Goal: Transaction & Acquisition: Purchase product/service

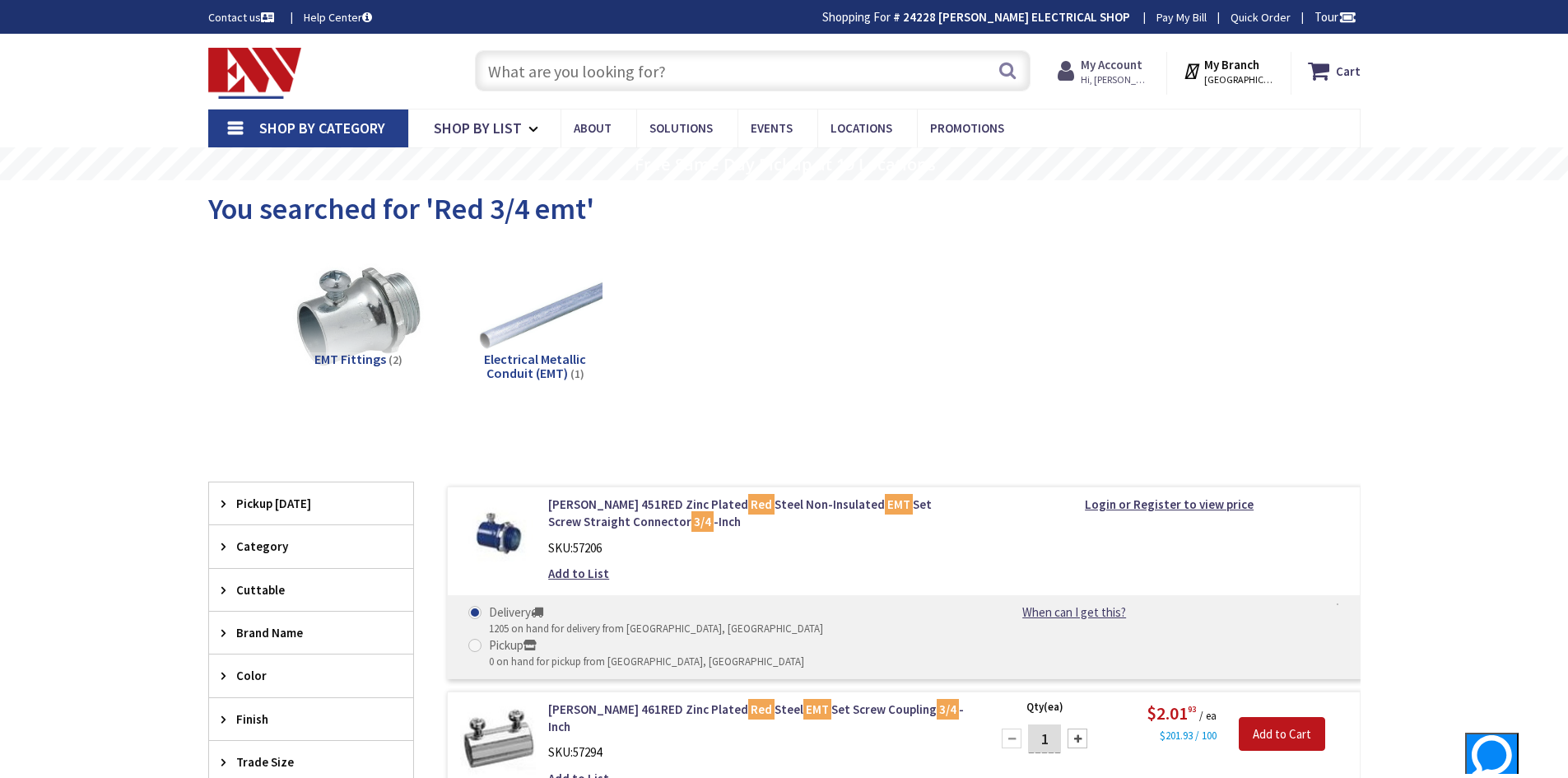
click at [1097, 69] on strong "My Account" at bounding box center [1111, 64] width 62 height 16
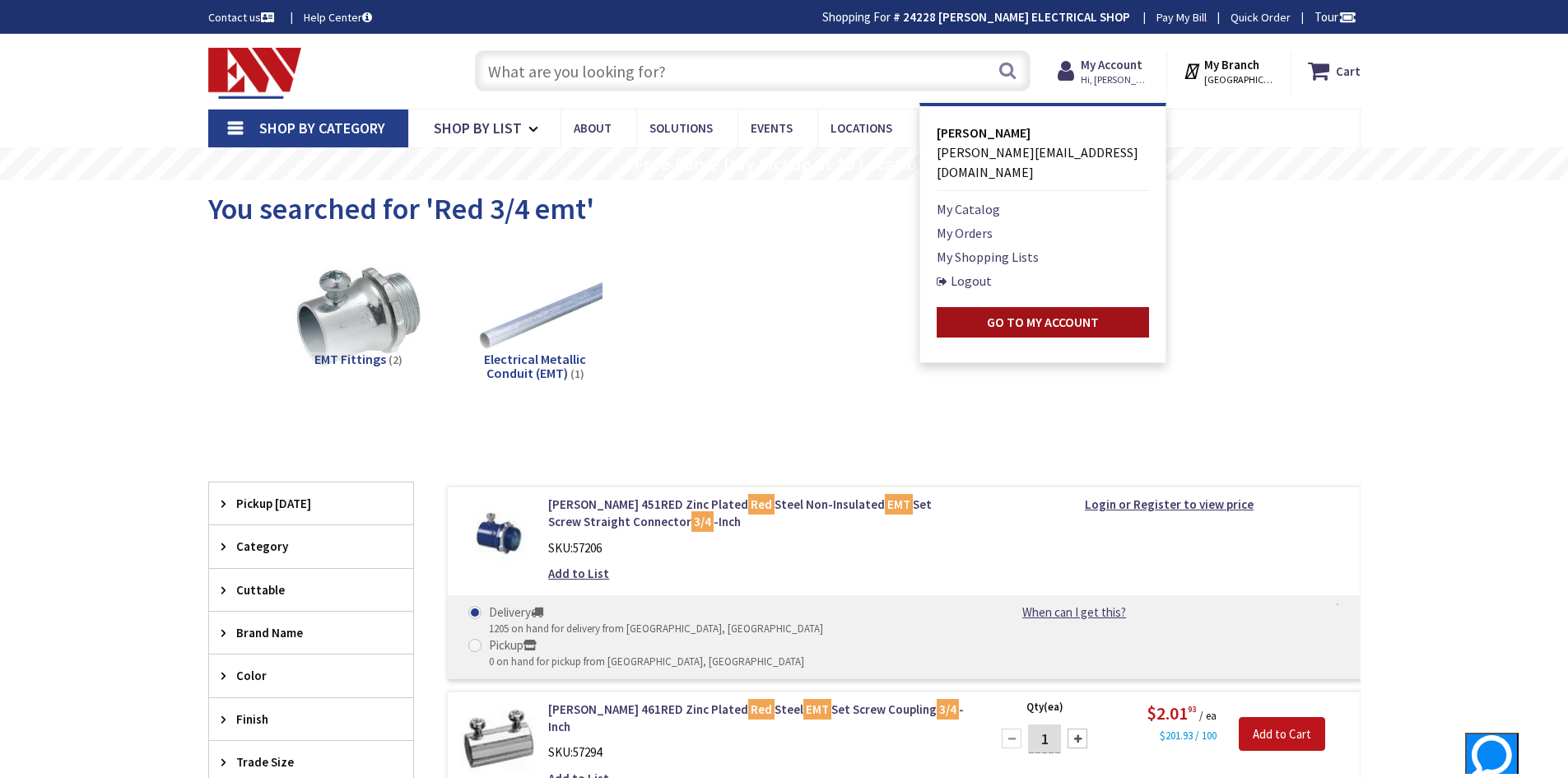
click at [1052, 314] on strong "Go to My Account" at bounding box center [1043, 322] width 112 height 17
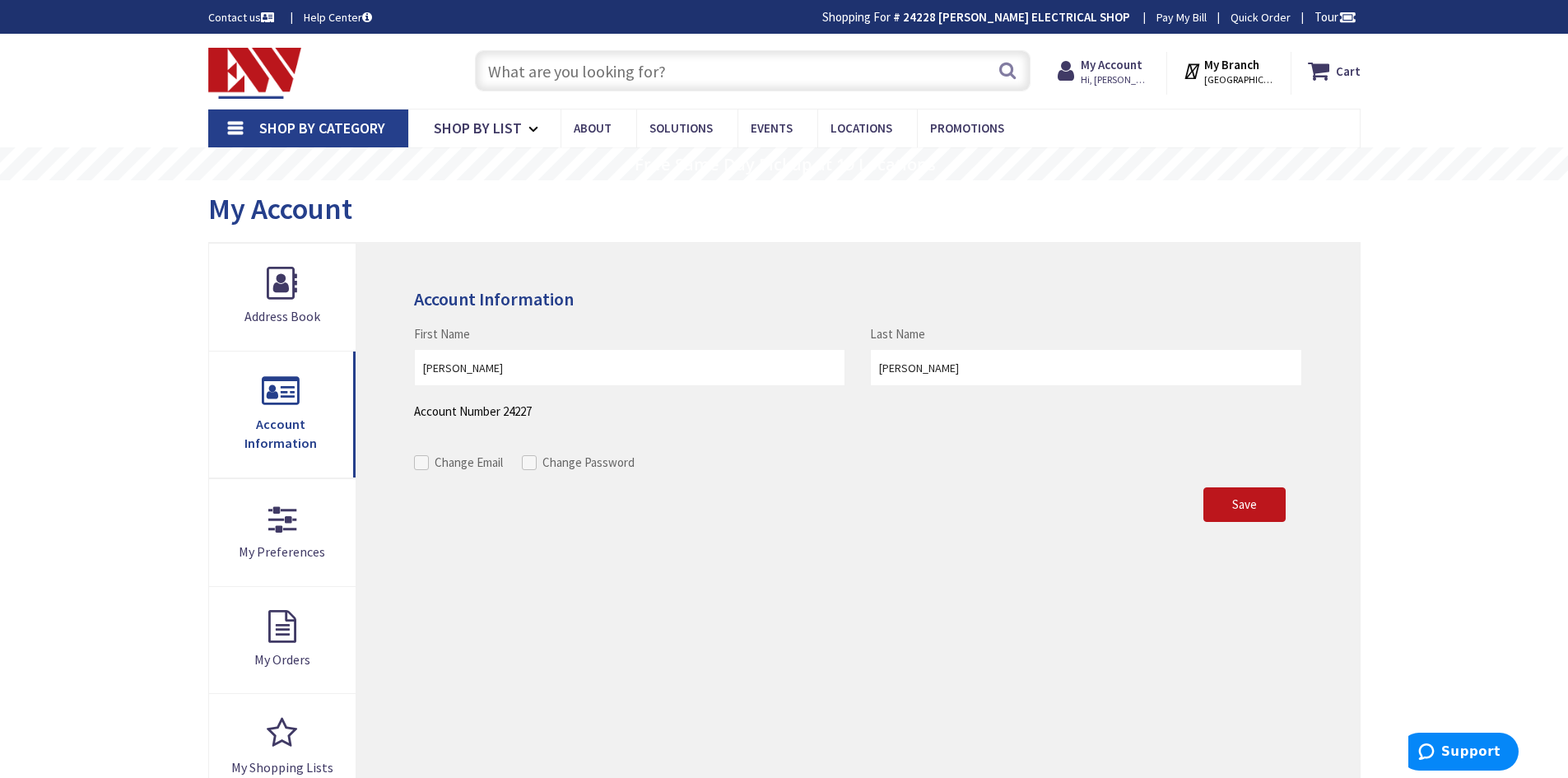
click at [585, 65] on input "text" at bounding box center [753, 71] width 555 height 41
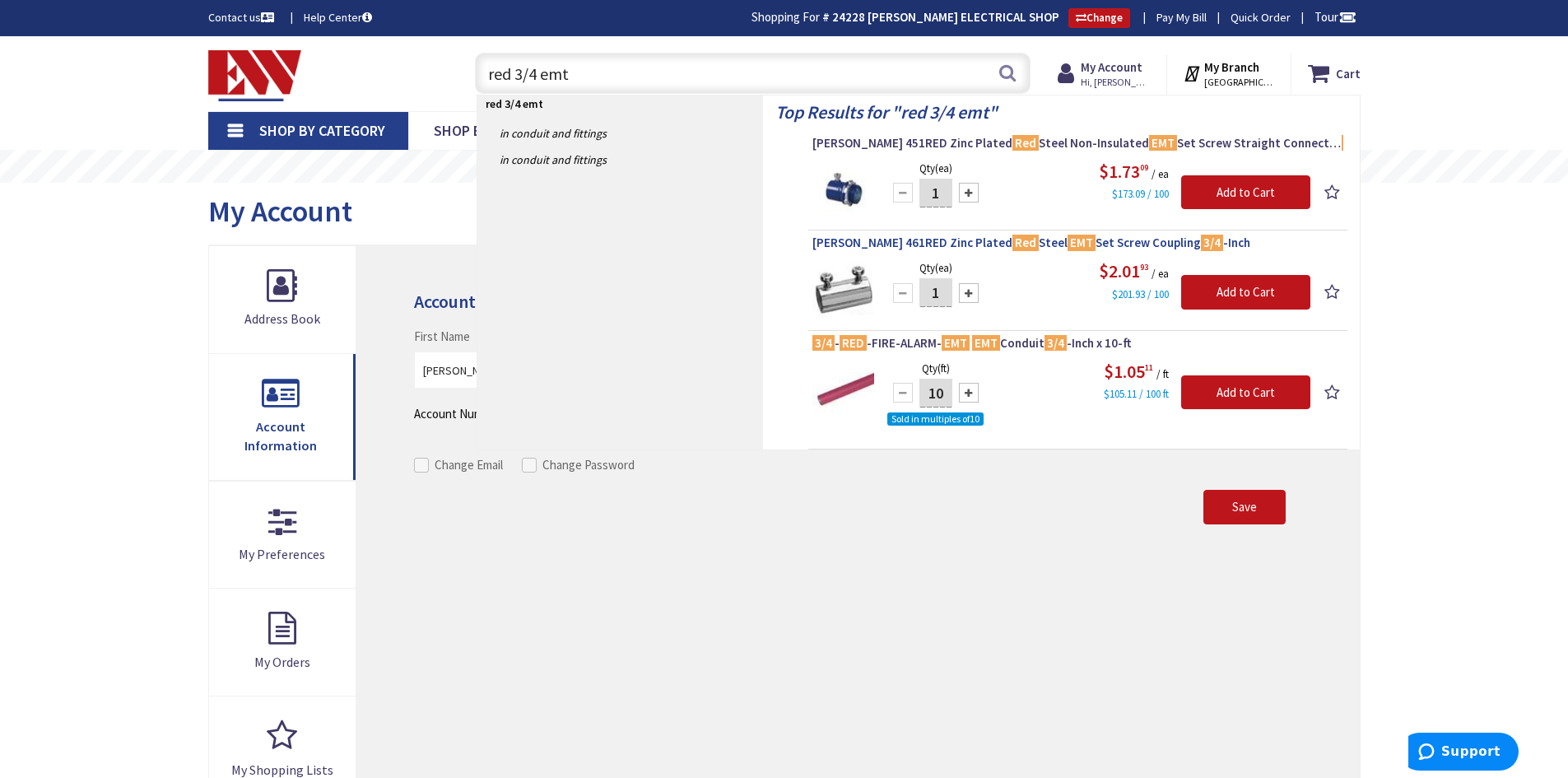
type input "red 3/4 emt"
click at [959, 240] on span "Crouse-Hinds 461RED Zinc Plated Red Steel EMT Set Screw Coupling 3/4 -Inch" at bounding box center [1078, 243] width 531 height 17
